Goal: Information Seeking & Learning: Understand process/instructions

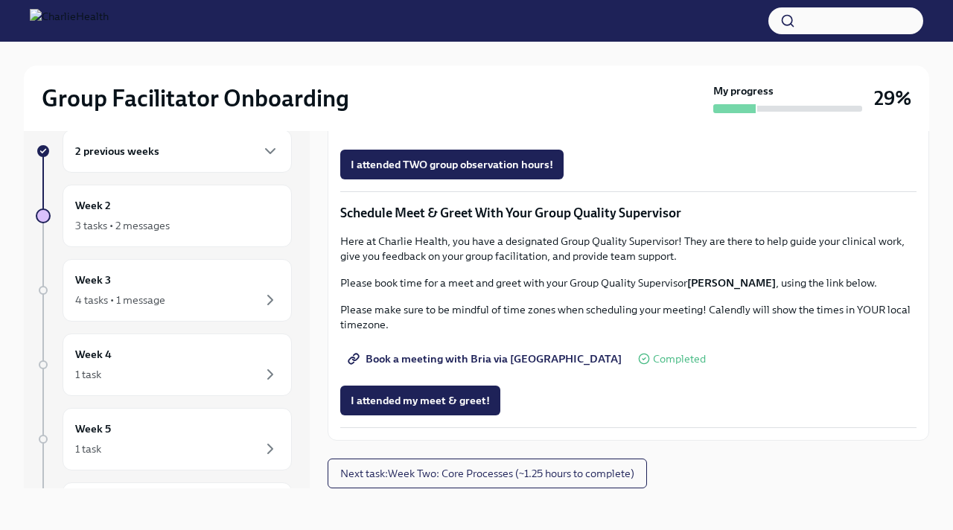
scroll to position [1370, 0]
click at [558, 472] on span "Next task : Week Two: Core Processes (~1.25 hours to complete)" at bounding box center [487, 473] width 294 height 15
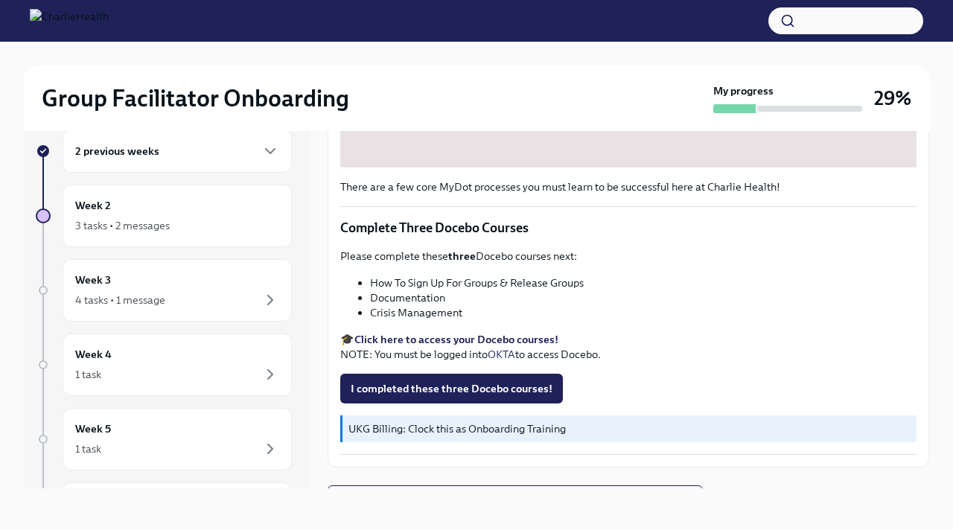
scroll to position [523, 0]
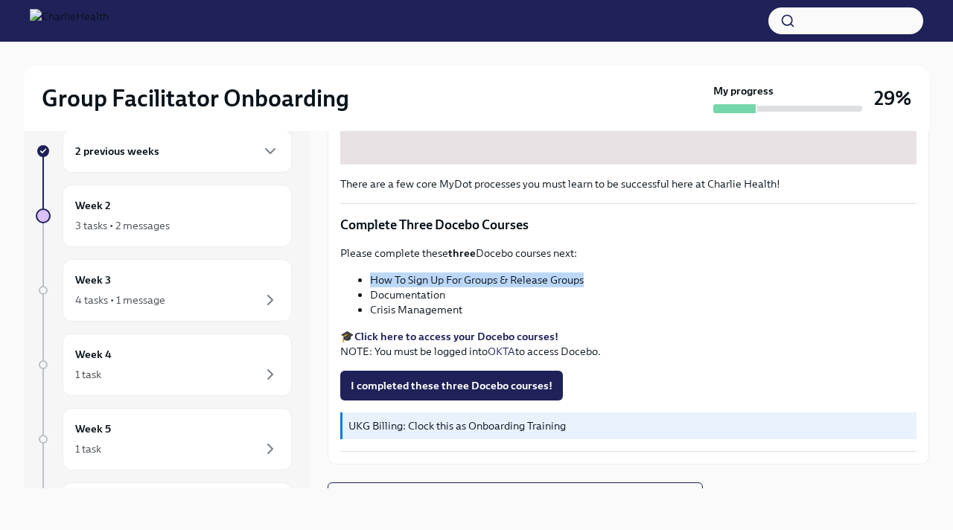
drag, startPoint x: 587, startPoint y: 279, endPoint x: 363, endPoint y: 280, distance: 224.1
click at [370, 278] on li "How To Sign Up For Groups & Release Groups" at bounding box center [643, 279] width 546 height 15
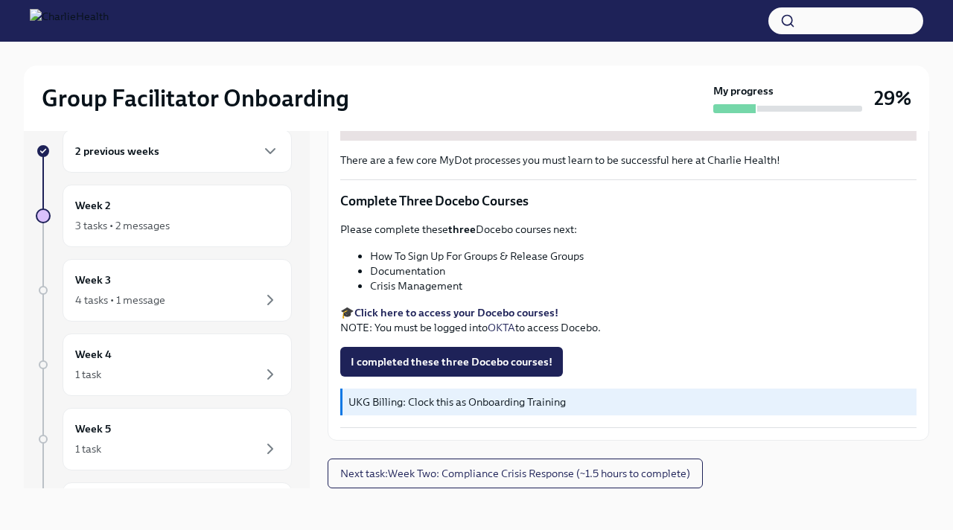
click at [520, 255] on li "How To Sign Up For Groups & Release Groups" at bounding box center [643, 256] width 546 height 15
drag, startPoint x: 371, startPoint y: 256, endPoint x: 595, endPoint y: 255, distance: 224.1
click at [595, 256] on li "How To Sign Up For Groups & Release Groups" at bounding box center [643, 256] width 546 height 15
copy li "How To Sign Up For Groups & Release Groups"
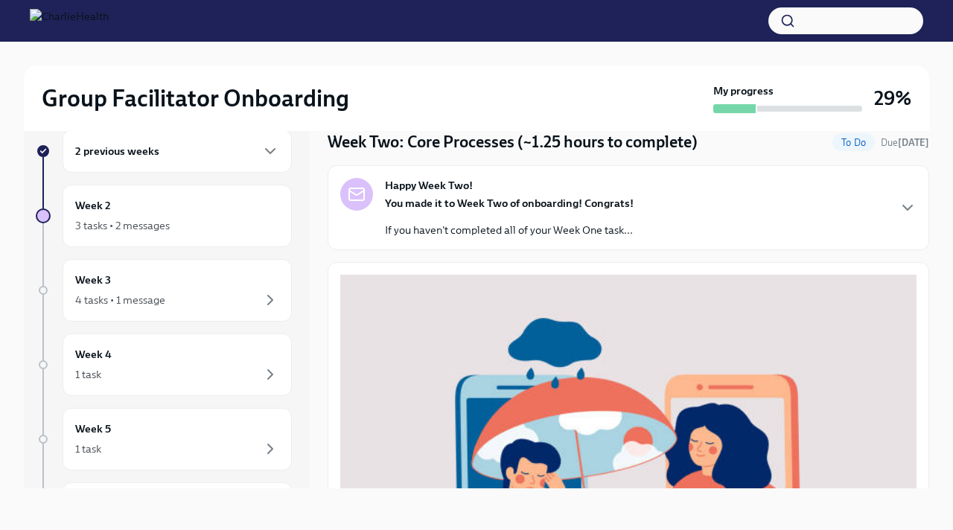
scroll to position [33, 0]
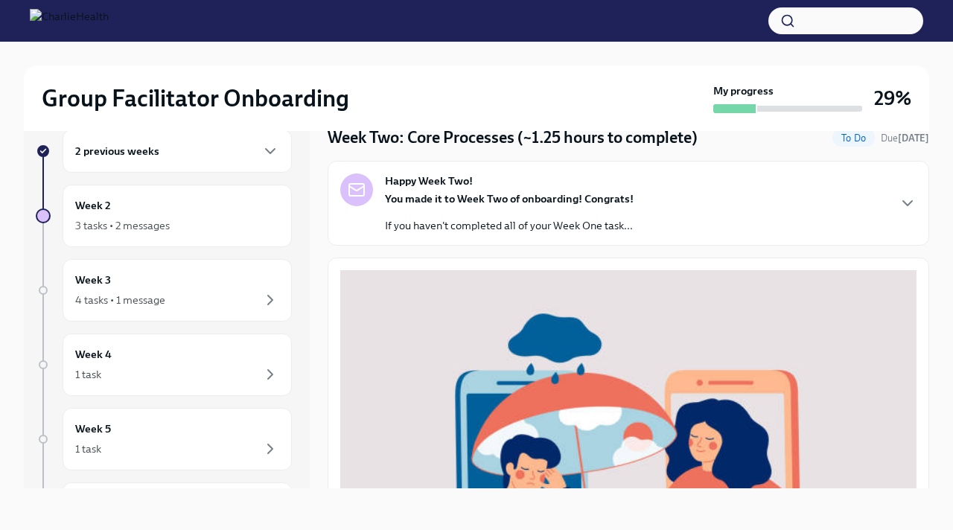
click at [907, 201] on icon "button" at bounding box center [907, 203] width 18 height 18
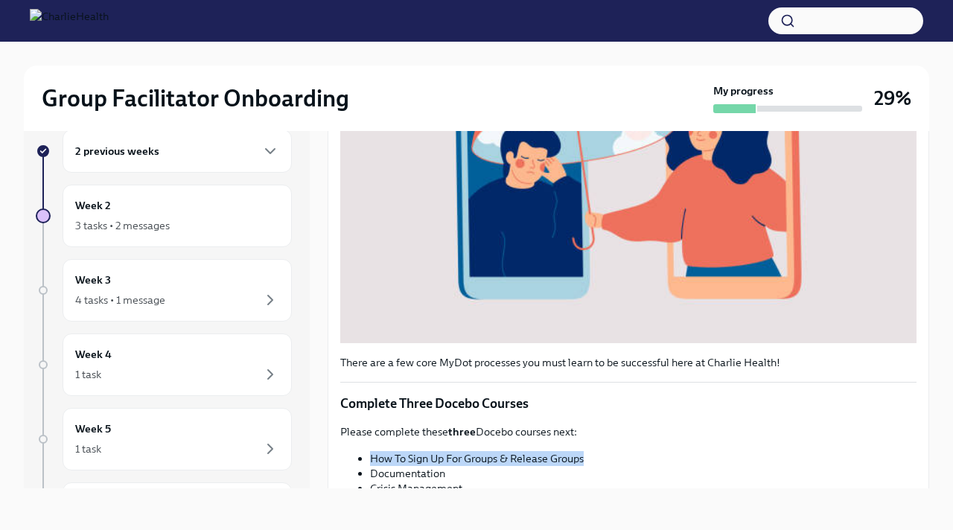
scroll to position [665, 0]
